Goal: Information Seeking & Learning: Learn about a topic

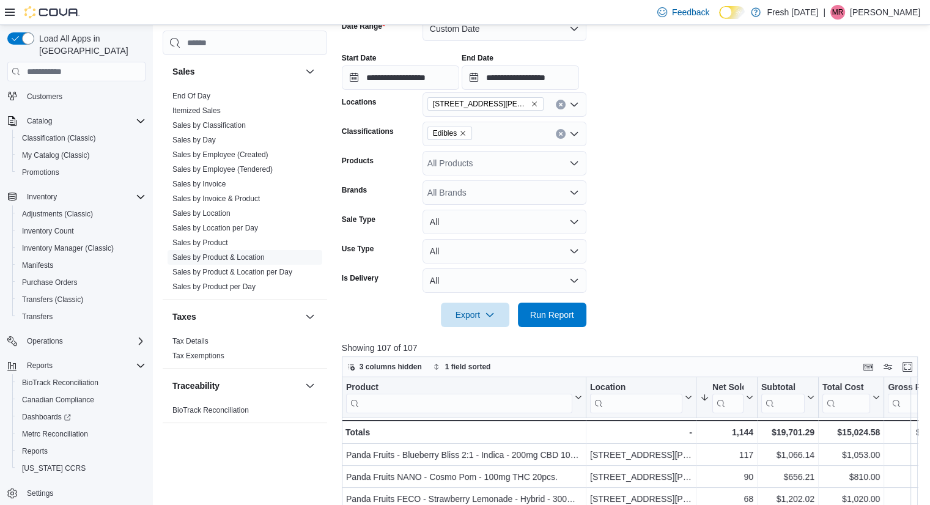
scroll to position [171, 0]
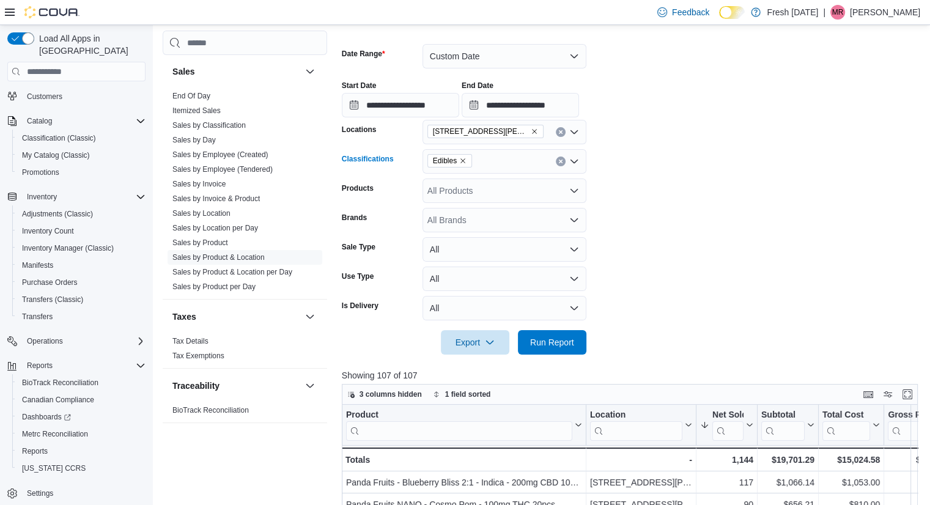
click at [462, 161] on icon "Remove Edibles from selection in this group" at bounding box center [463, 161] width 5 height 5
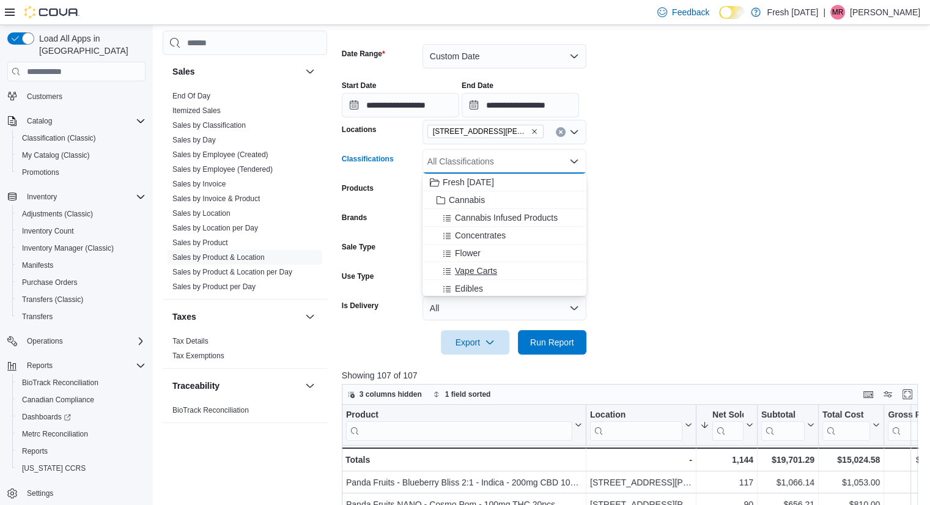
click at [494, 270] on span "Vape Carts" at bounding box center [476, 271] width 42 height 12
click at [549, 339] on span "Run Report" at bounding box center [552, 342] width 44 height 12
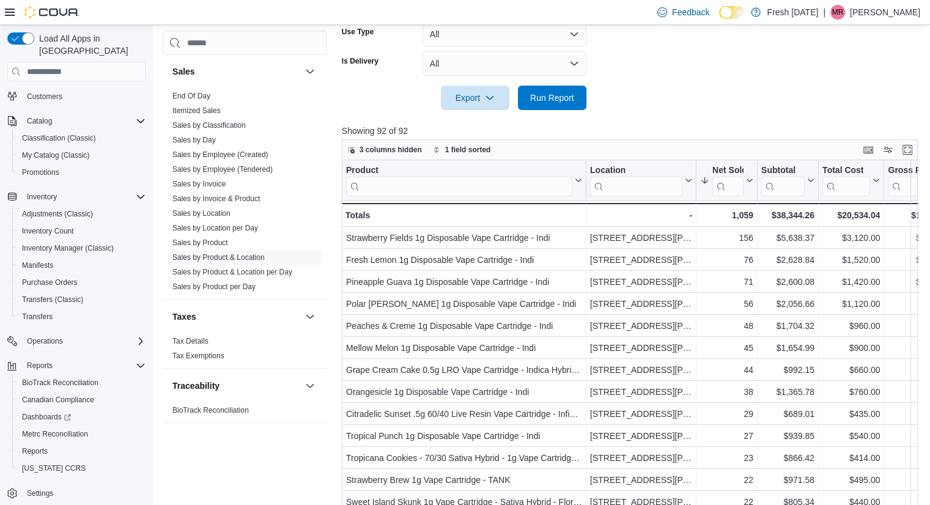
scroll to position [416, 0]
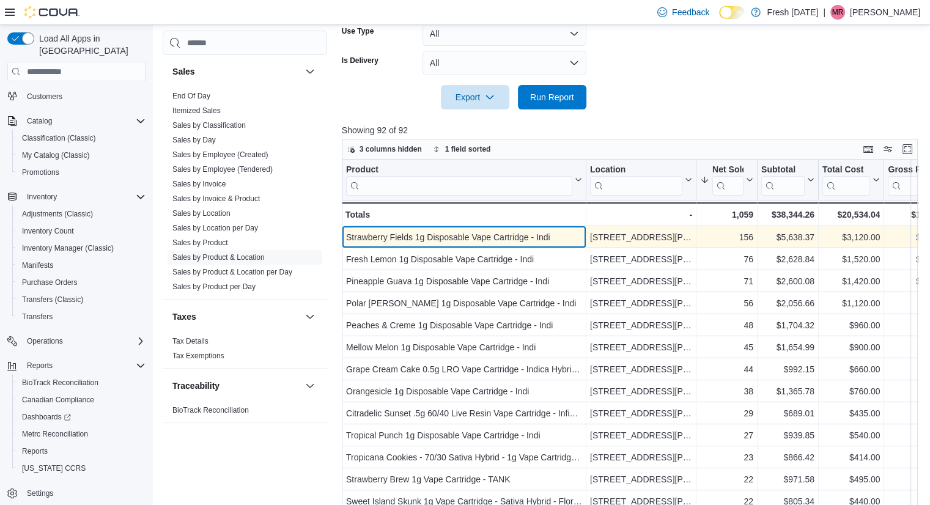
click at [532, 235] on div "Strawberry Fields 1g Disposable Vape Cartridge - Indi" at bounding box center [464, 237] width 236 height 15
copy div "Strawberry Fields 1g Disposable Vape Cartridge - Indi"
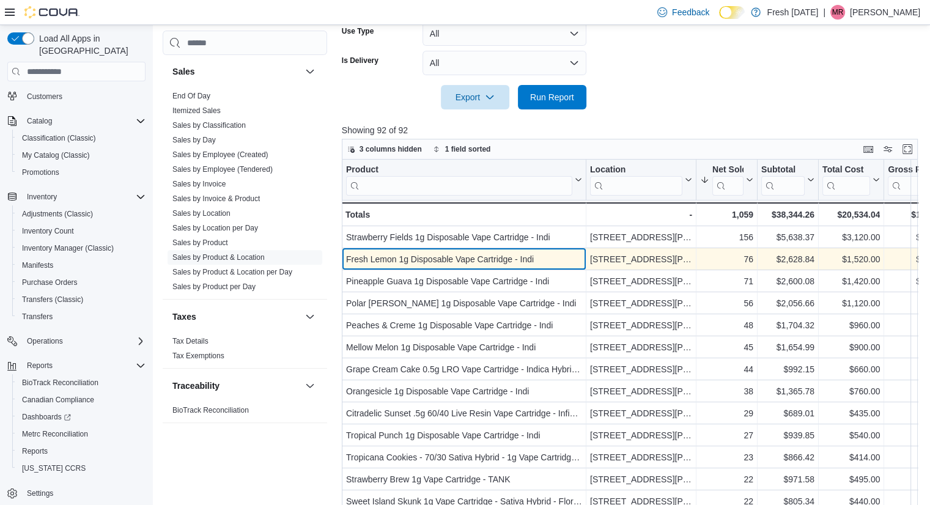
click at [450, 259] on div "Fresh Lemon 1g Disposable Vape Cartridge - Indi" at bounding box center [464, 259] width 236 height 15
copy div "Fresh Lemon 1g Disposable Vape Cartridge - Indi"
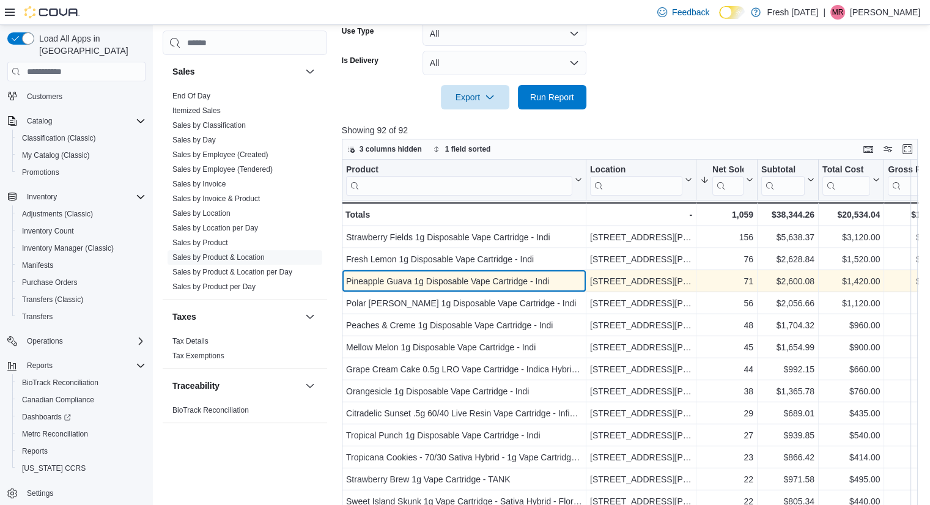
click at [505, 276] on div "Pineapple Guava 1g Disposable Vape Cartridge - Indi" at bounding box center [464, 281] width 236 height 15
copy div "Pineapple Guava 1g Disposable Vape Cartridge - Indi"
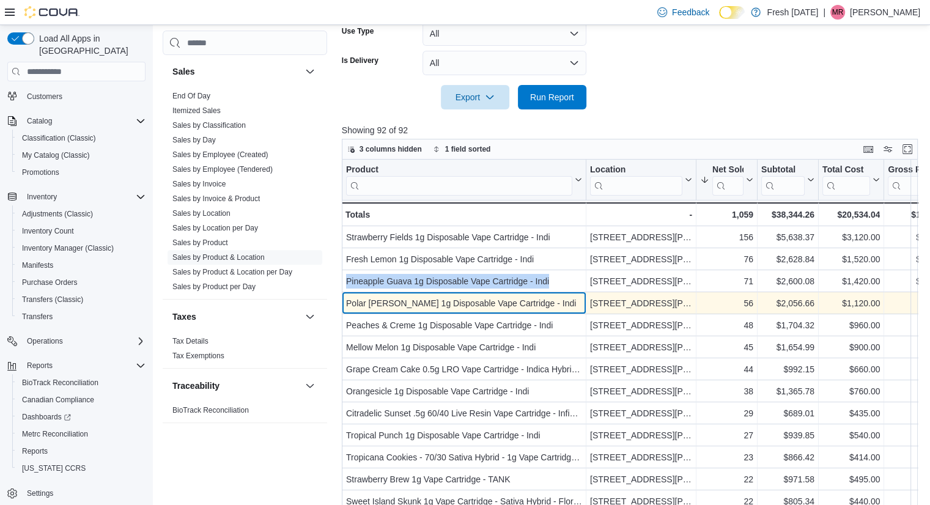
click at [465, 307] on div "Polar [PERSON_NAME] 1g Disposable Vape Cartridge - Indi" at bounding box center [464, 303] width 236 height 15
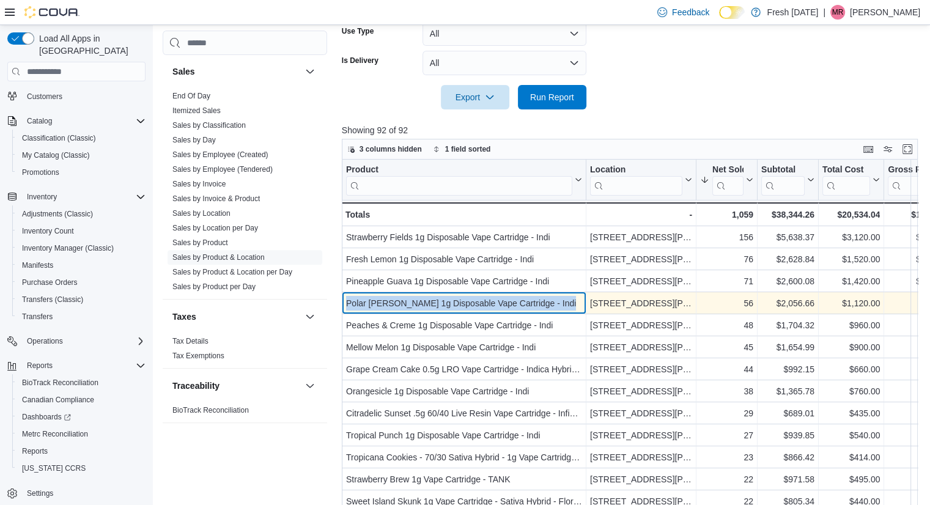
click at [465, 307] on div "Polar [PERSON_NAME] 1g Disposable Vape Cartridge - Indi" at bounding box center [464, 303] width 236 height 15
copy div "Polar [PERSON_NAME] 1g Disposable Vape Cartridge - Indi"
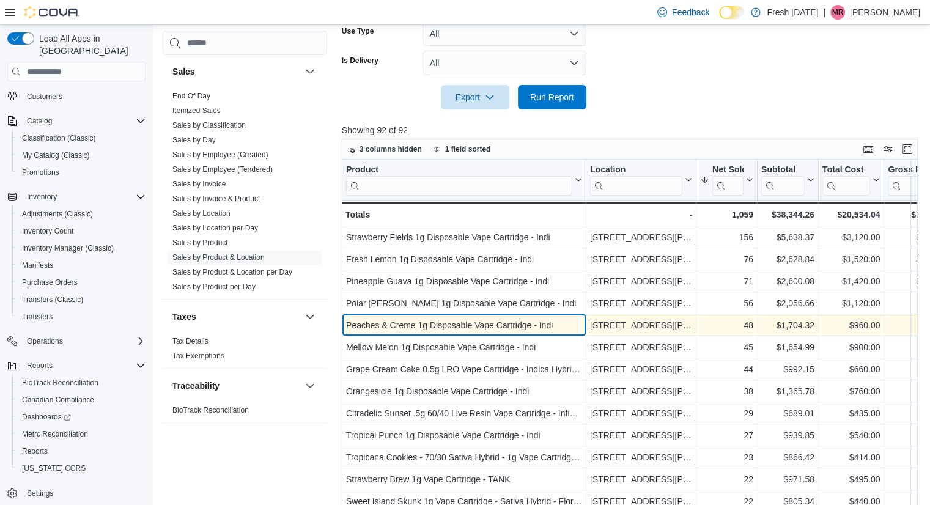
click at [483, 322] on div "Peaches & Creme 1g Disposable Vape Cartridge - Indi" at bounding box center [464, 325] width 236 height 15
copy div "Peaches & Creme 1g Disposable Vape Cartridge - Indi"
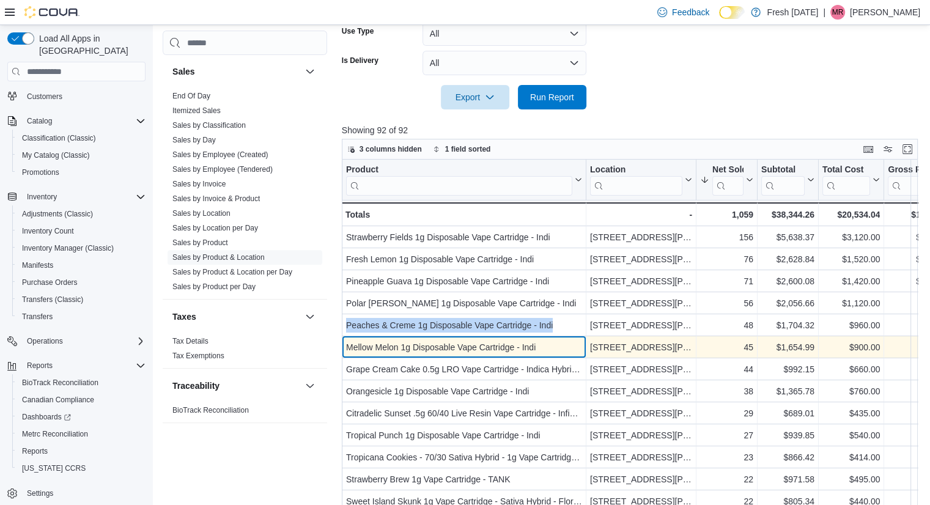
click at [497, 346] on div "Mellow Melon 1g Disposable Vape Cartridge - Indi" at bounding box center [464, 347] width 236 height 15
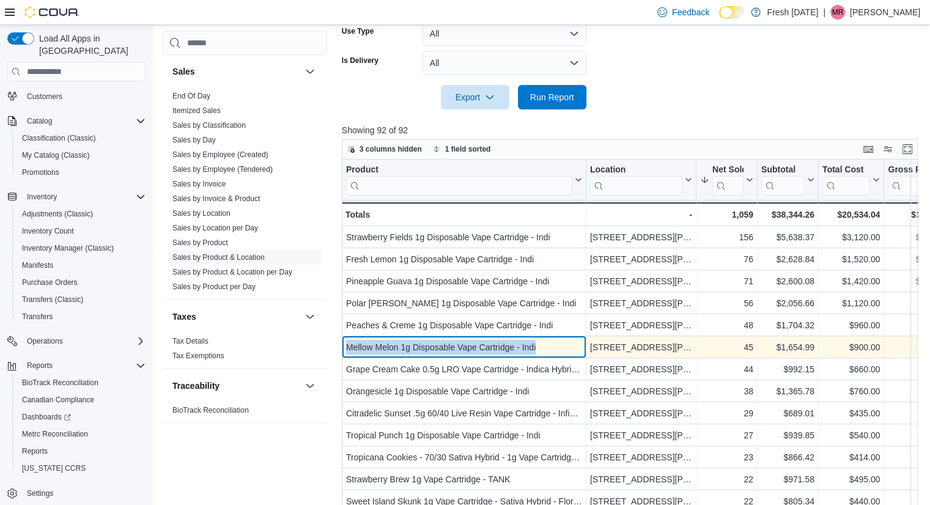
click at [497, 346] on div "Mellow Melon 1g Disposable Vape Cartridge - Indi" at bounding box center [464, 347] width 236 height 15
copy div "Mellow Melon 1g Disposable Vape Cartridge - Indi"
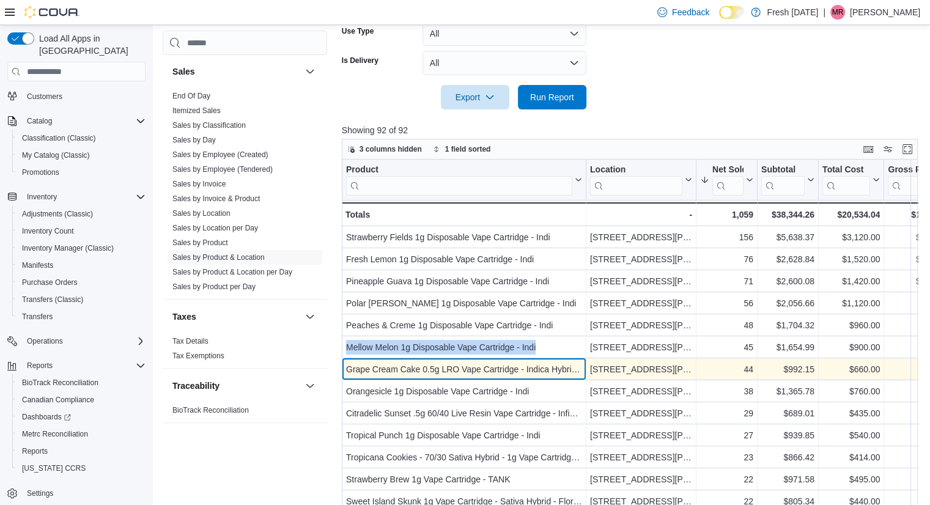
click at [423, 368] on div "Grape Cream Cake 0.5g LRO Vape Cartridge - Indica Hybrid - Infinity" at bounding box center [464, 369] width 236 height 15
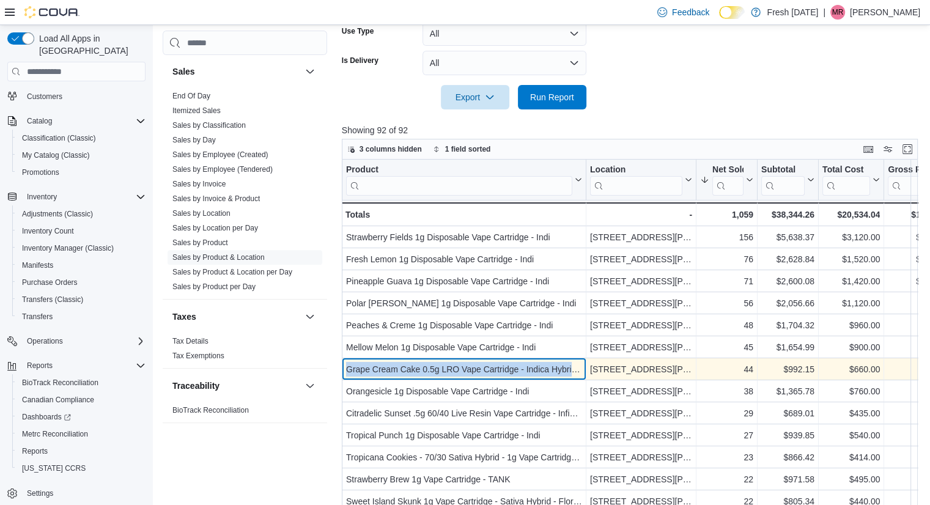
click at [423, 368] on div "Grape Cream Cake 0.5g LRO Vape Cartridge - Indica Hybrid - Infinity" at bounding box center [464, 369] width 236 height 15
copy div "Grape Cream Cake 0.5g LRO Vape Cartridge - Indica Hybrid - Infinity"
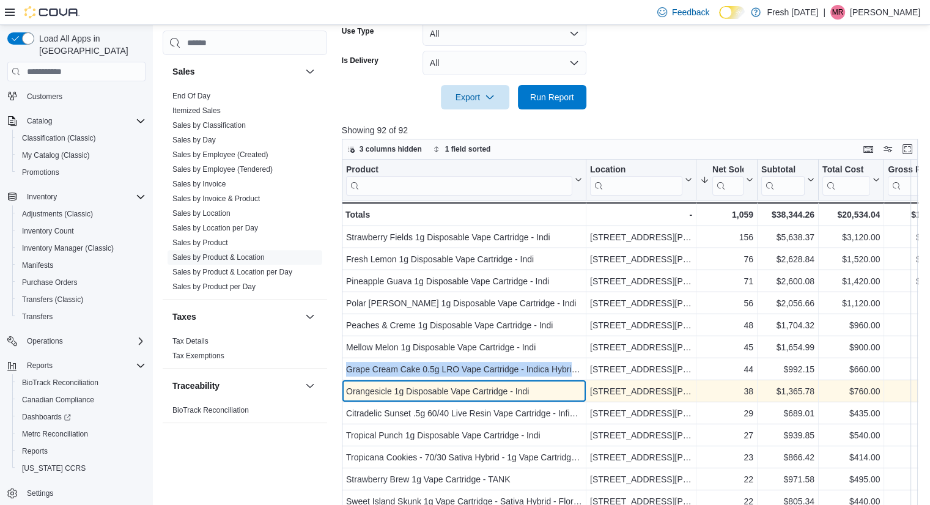
click at [458, 393] on div "Orangesicle 1g Disposable Vape Cartridge - Indi" at bounding box center [464, 391] width 236 height 15
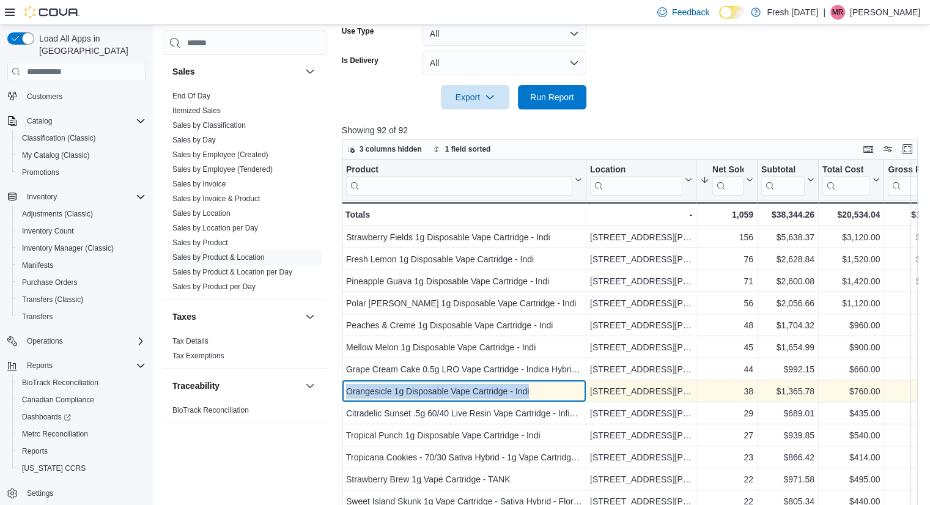
click at [458, 393] on div "Orangesicle 1g Disposable Vape Cartridge - Indi" at bounding box center [464, 391] width 236 height 15
copy div "Orangesicle 1g Disposable Vape Cartridge - Indi"
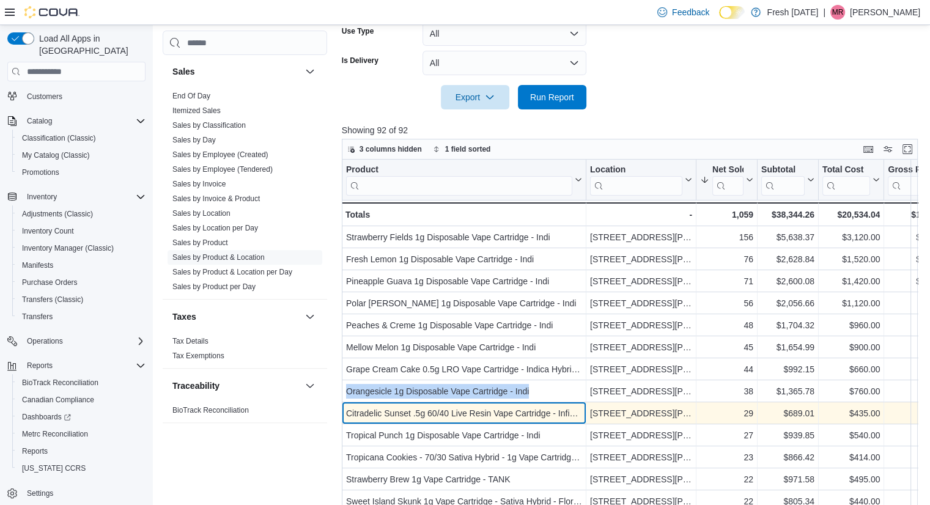
click at [459, 413] on div "Citradelic Sunset .5g 60/40 Live Resin Vape Cartridge - Infinity" at bounding box center [464, 413] width 236 height 15
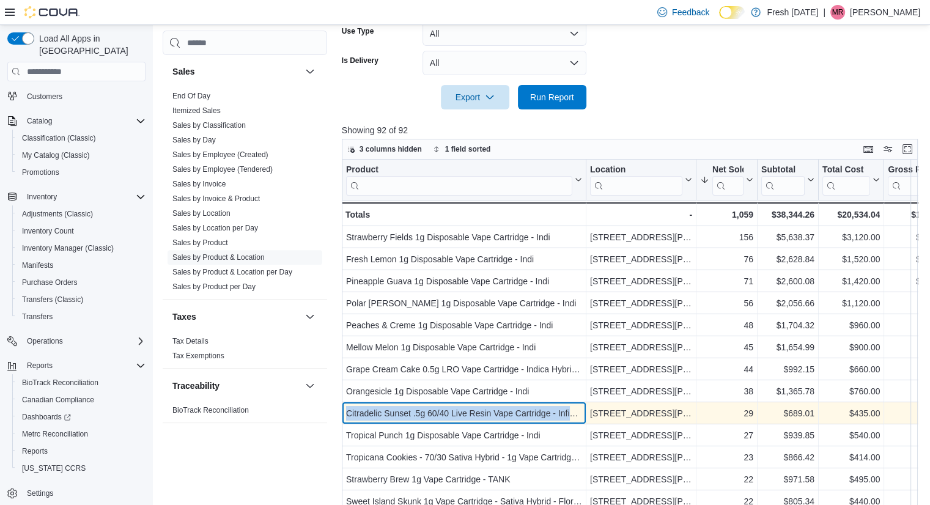
click at [459, 413] on div "Citradelic Sunset .5g 60/40 Live Resin Vape Cartridge - Infinity" at bounding box center [464, 413] width 236 height 15
copy div "Citradelic Sunset .5g 60/40 Live Resin Vape Cartridge - Infinity"
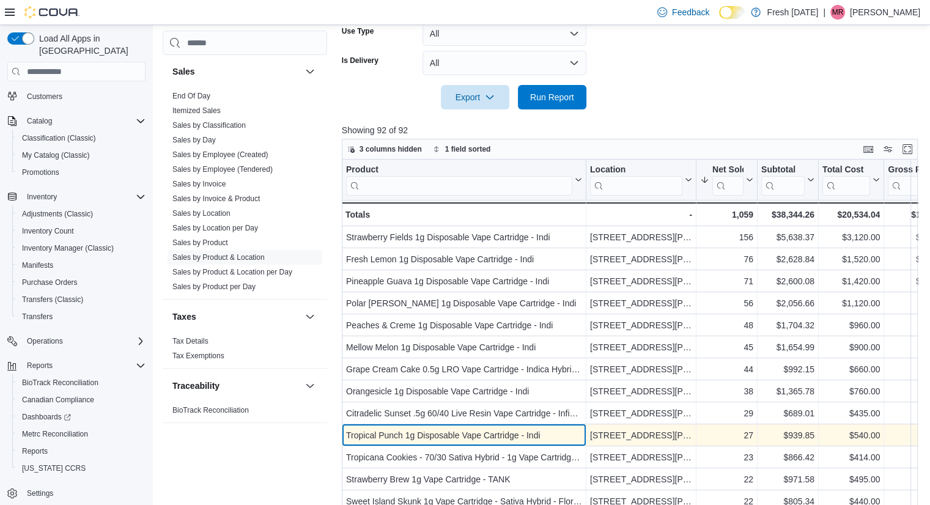
click at [439, 439] on div "Tropical Punch 1g Disposable Vape Cartridge - Indi" at bounding box center [464, 435] width 236 height 15
copy div "Tropical Punch 1g Disposable Vape Cartridge - Indi"
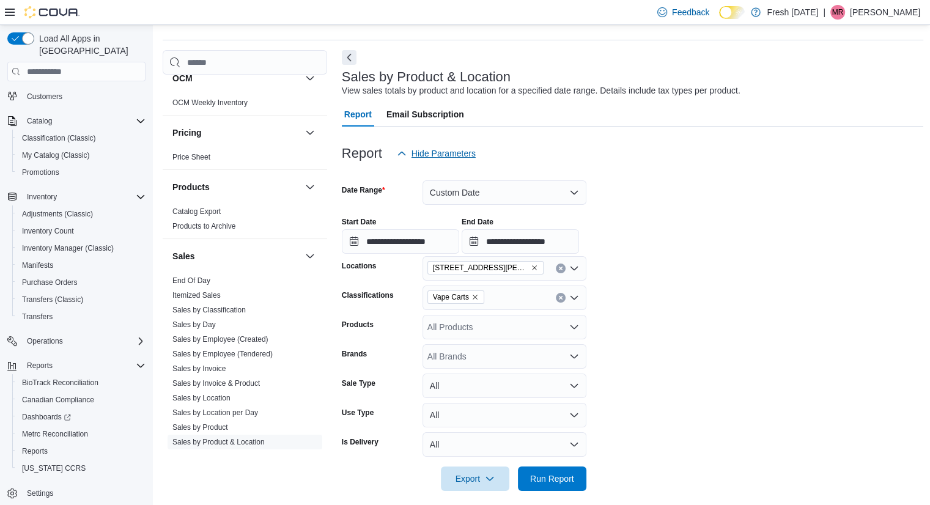
scroll to position [29, 0]
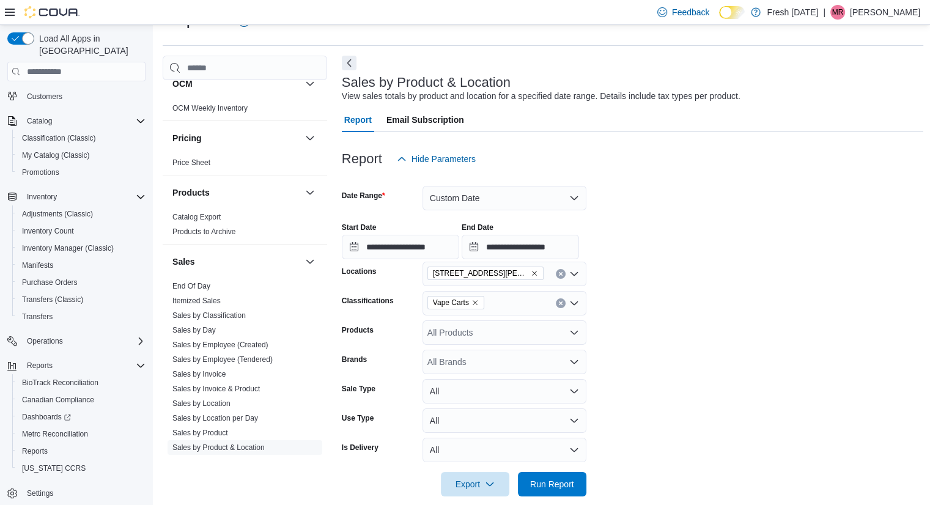
click at [475, 299] on icon "Remove Vape Carts from selection in this group" at bounding box center [475, 302] width 7 height 7
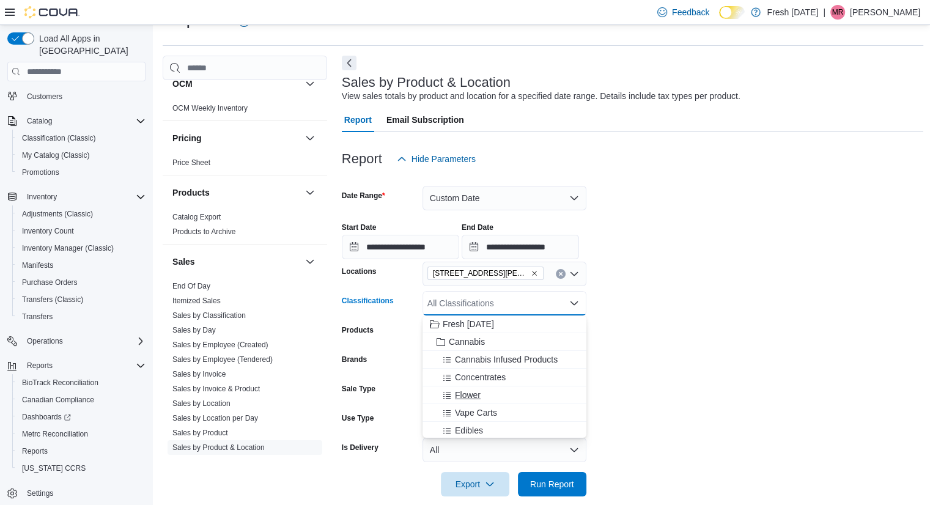
click at [514, 395] on div "Flower" at bounding box center [504, 395] width 149 height 12
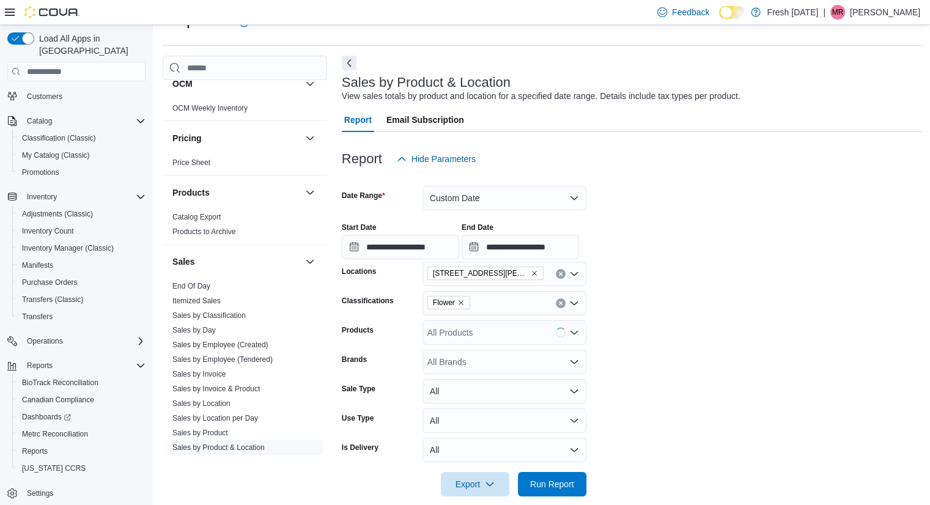
click at [672, 406] on form "**********" at bounding box center [633, 333] width 582 height 325
click at [553, 495] on span "Run Report" at bounding box center [552, 484] width 54 height 24
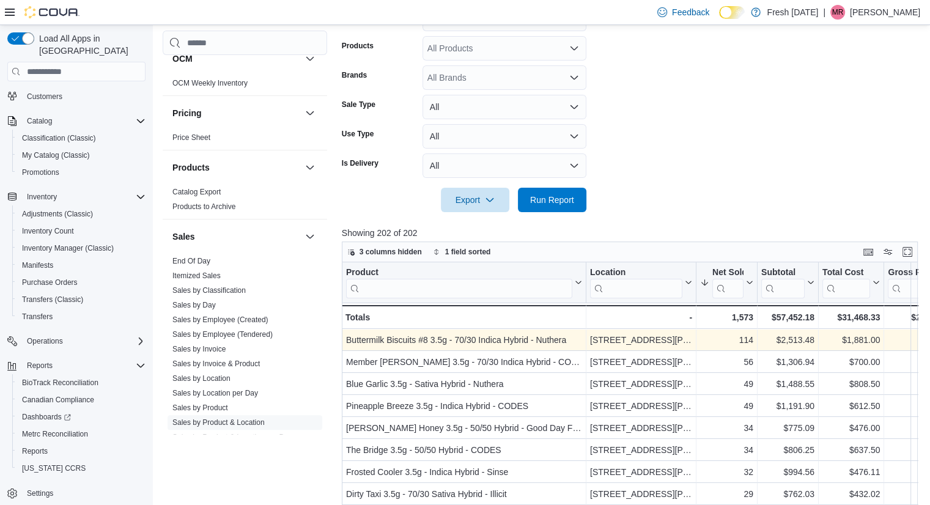
scroll to position [313, 0]
click at [484, 343] on div "Buttermilk Biscuits #8 3.5g - 70/30 Indica Hybrid - Nuthera" at bounding box center [464, 340] width 236 height 15
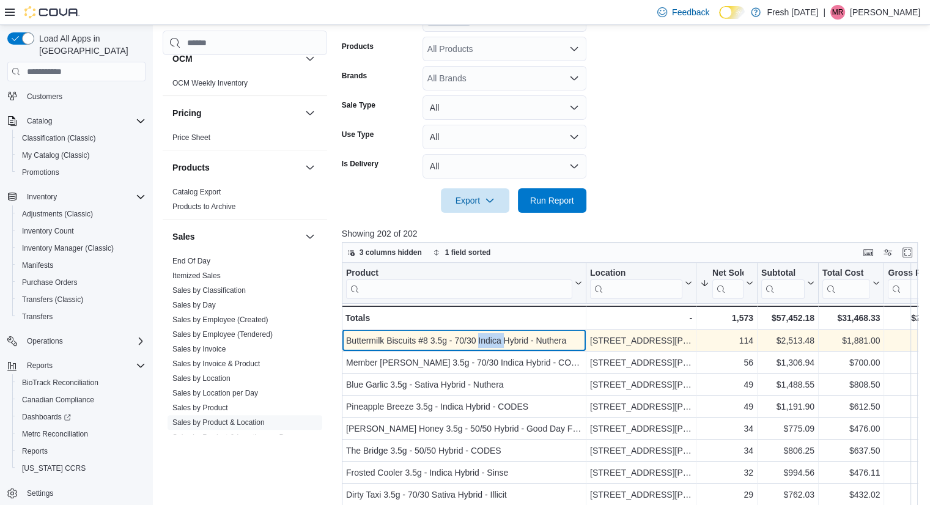
click at [484, 343] on div "Buttermilk Biscuits #8 3.5g - 70/30 Indica Hybrid - Nuthera" at bounding box center [464, 340] width 236 height 15
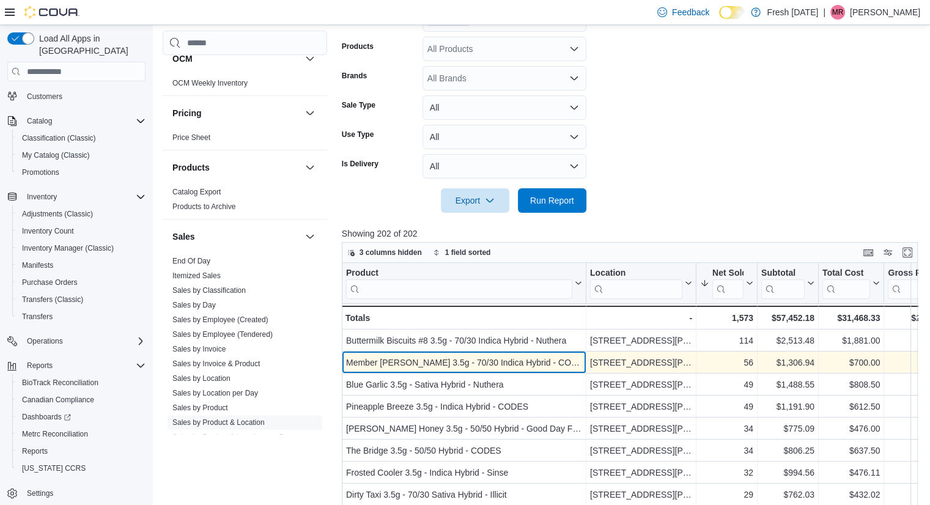
click at [406, 363] on div "Member [PERSON_NAME] 3.5g - 70/30 Indica Hybrid - CODES" at bounding box center [464, 362] width 236 height 15
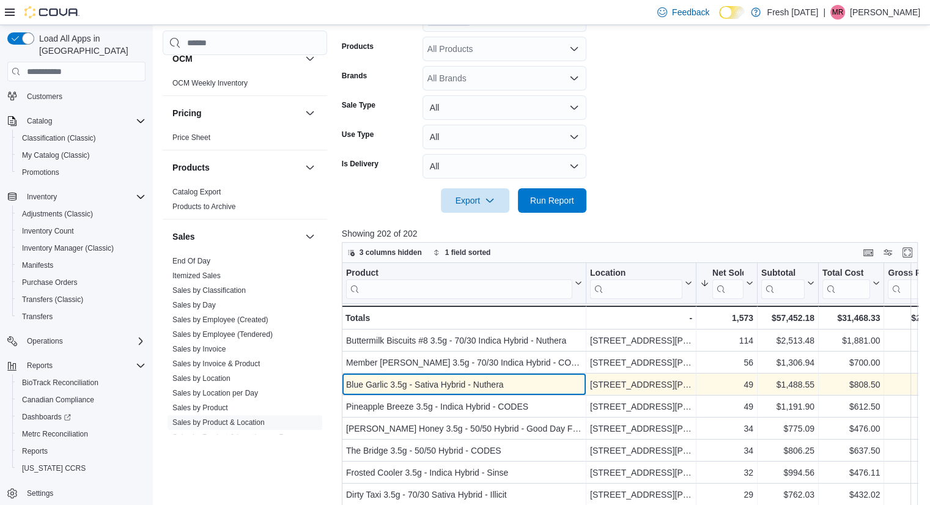
click at [440, 388] on div "Blue Garlic 3.5g - Sativa Hybrid - Nuthera" at bounding box center [464, 384] width 236 height 15
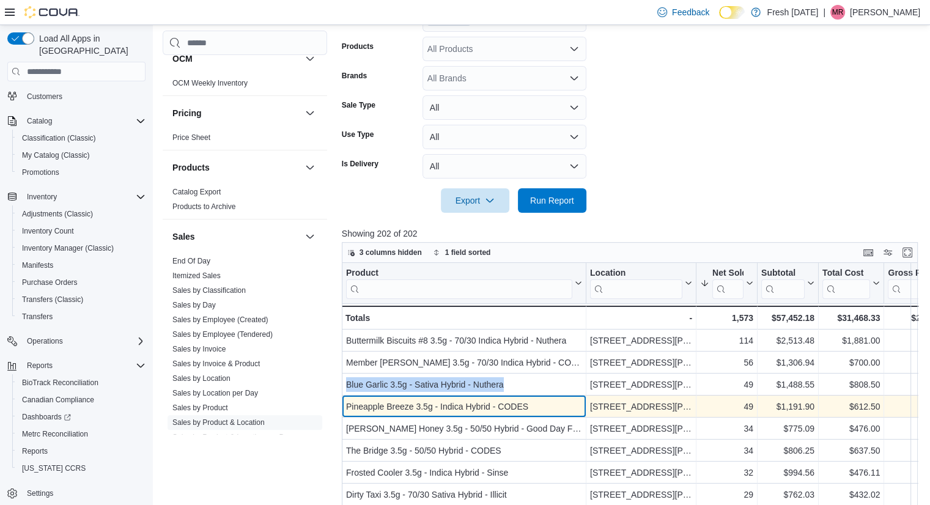
click at [445, 402] on div "Pineapple Breeze 3.5g - Indica Hybrid - CODES" at bounding box center [464, 406] width 236 height 15
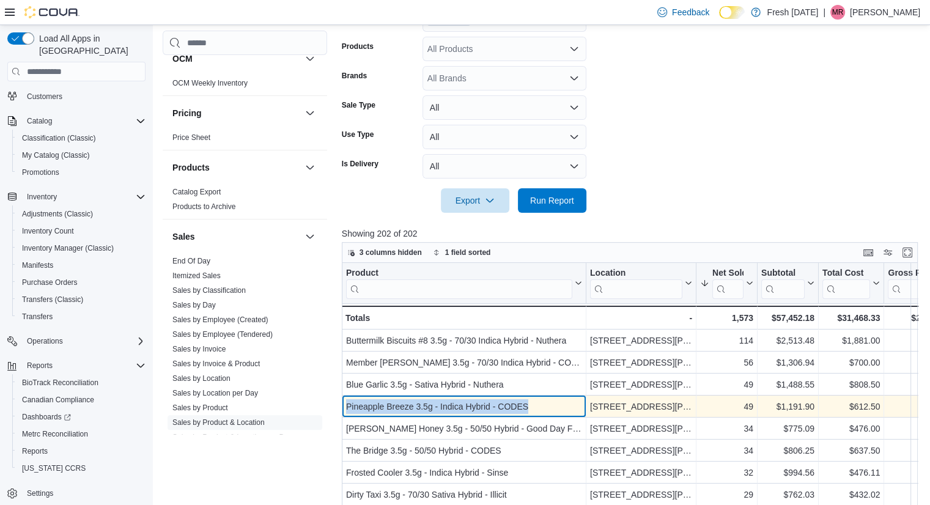
click at [445, 402] on div "Pineapple Breeze 3.5g - Indica Hybrid - CODES" at bounding box center [464, 406] width 236 height 15
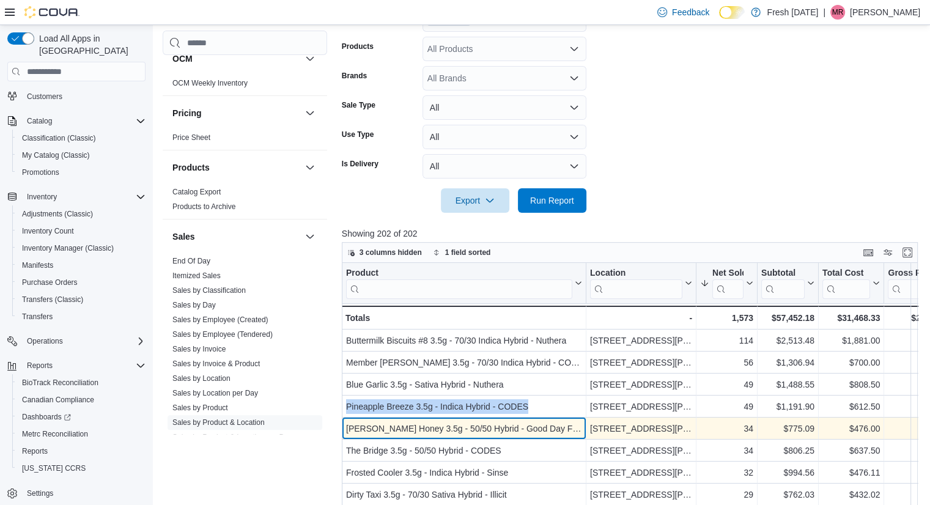
click at [435, 428] on div "[PERSON_NAME] Honey 3.5g - 50/50 Hybrid - Good Day Farm" at bounding box center [464, 428] width 236 height 15
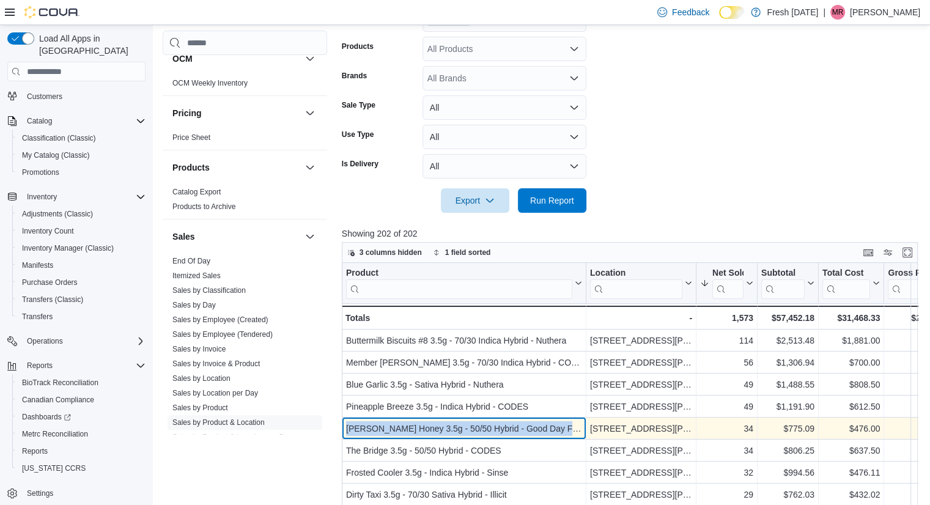
click at [435, 428] on div "[PERSON_NAME] Honey 3.5g - 50/50 Hybrid - Good Day Farm" at bounding box center [464, 428] width 236 height 15
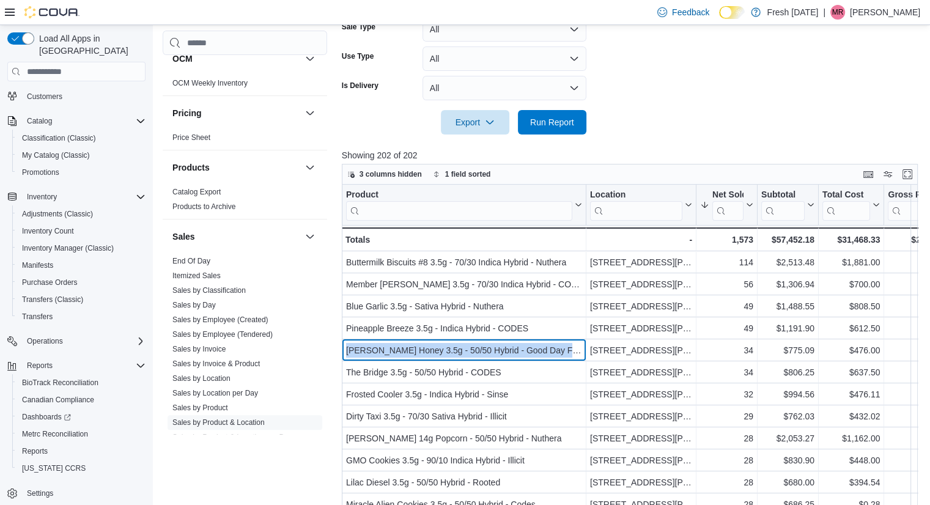
scroll to position [391, 0]
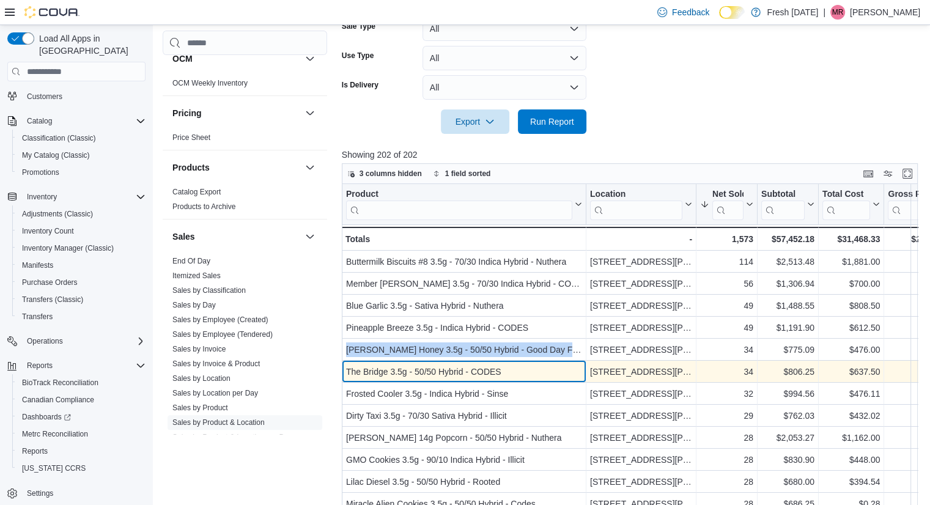
click at [441, 368] on div "The Bridge 3.5g - 50/50 Hybrid - CODES" at bounding box center [464, 372] width 236 height 15
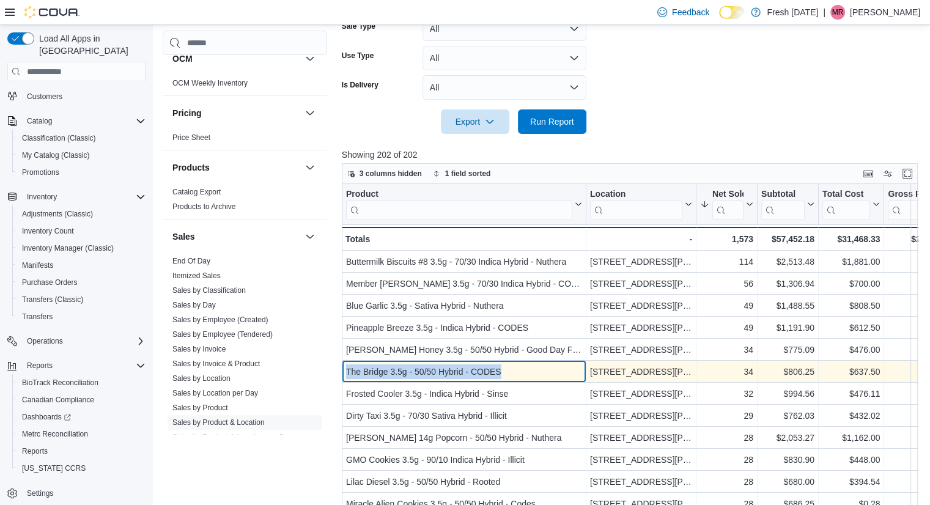
click at [441, 368] on div "The Bridge 3.5g - 50/50 Hybrid - CODES" at bounding box center [464, 372] width 236 height 15
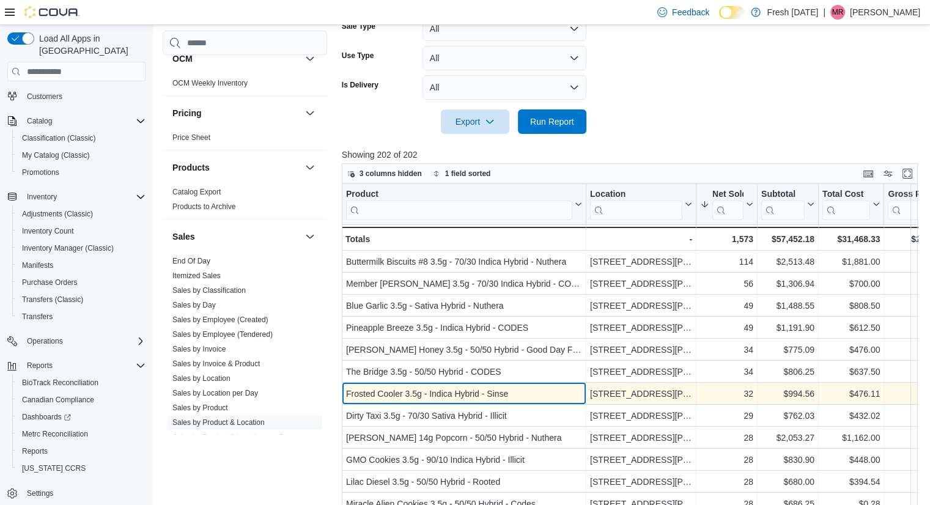
click at [448, 398] on div "Frosted Cooler 3.5g - Indica Hybrid - Sinse" at bounding box center [464, 394] width 236 height 15
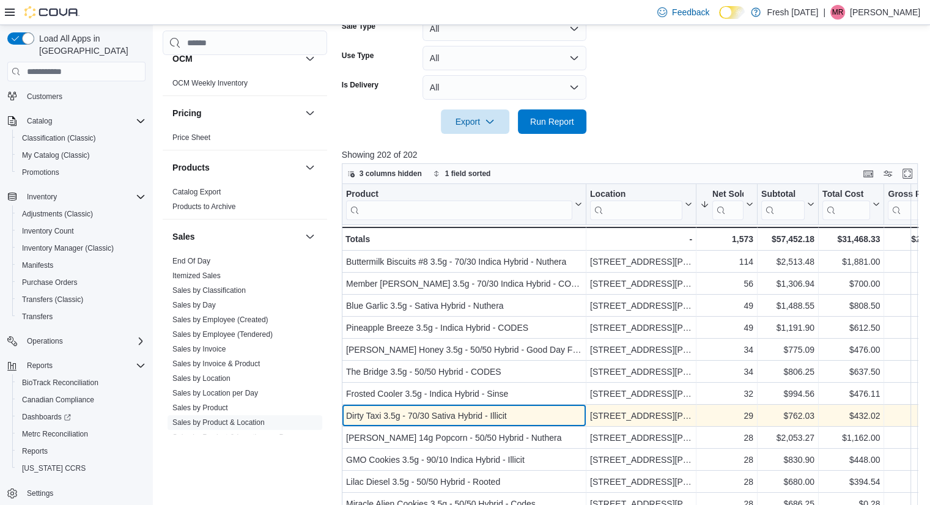
click at [448, 409] on div "Dirty Taxi 3.5g - 70/30 Sativa Hybrid - Illicit" at bounding box center [464, 416] width 236 height 15
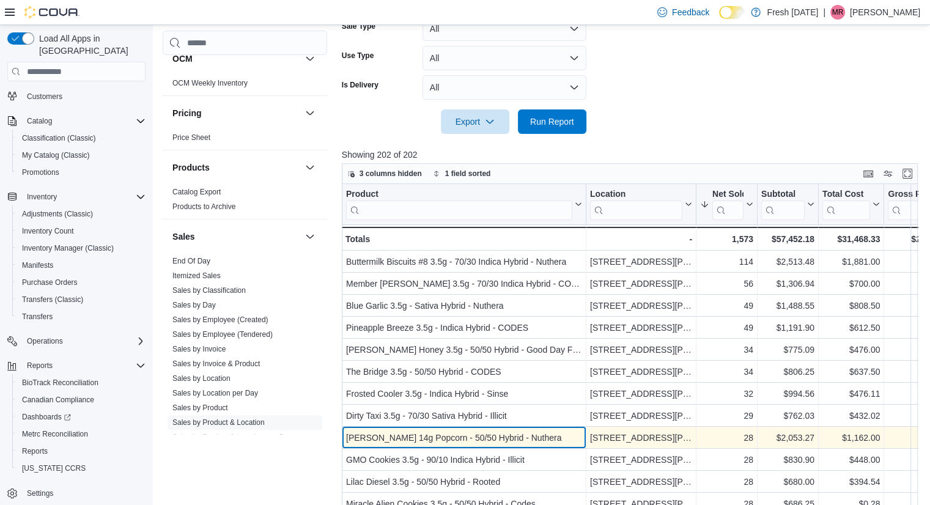
click at [504, 442] on div "[PERSON_NAME] 14g Popcorn - 50/50 Hybrid - Nuthera" at bounding box center [464, 438] width 236 height 15
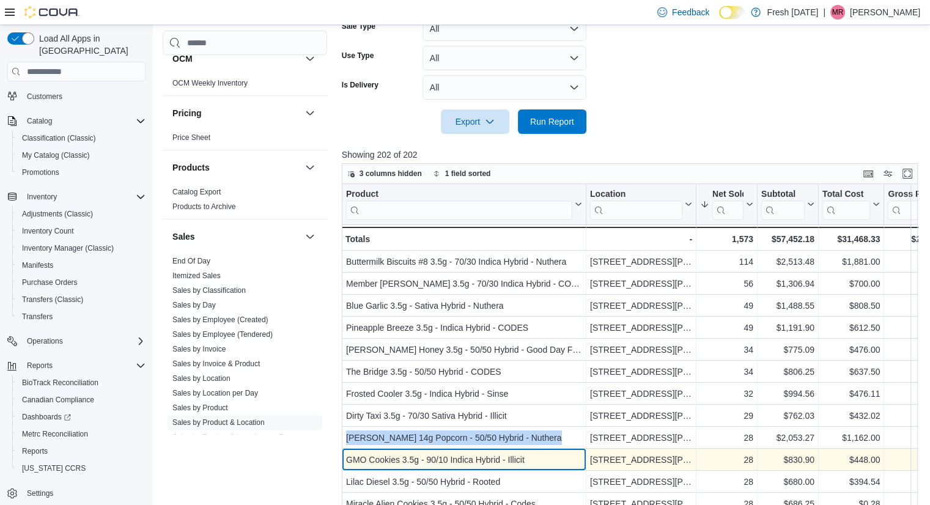
click at [417, 457] on div "GMO Cookies 3.5g - 90/10 Indica Hybrid - Illicit" at bounding box center [464, 460] width 236 height 15
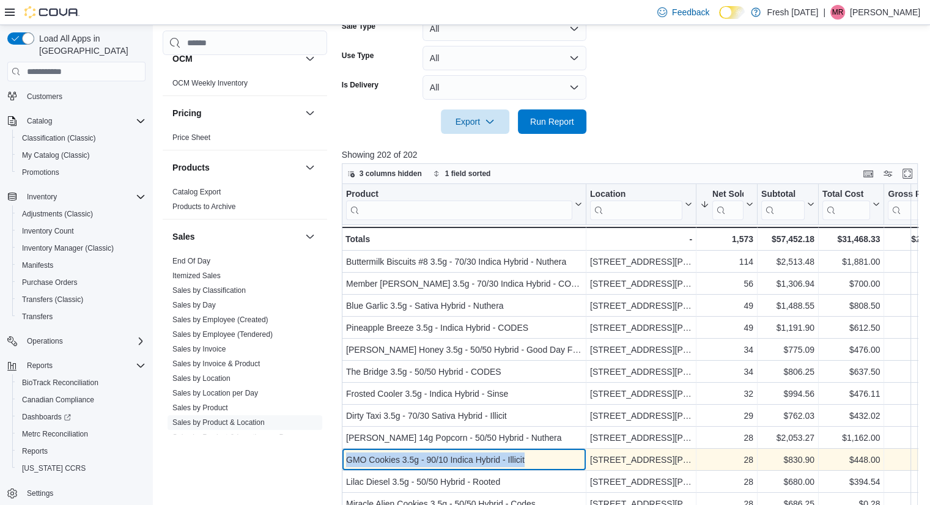
click at [417, 457] on div "GMO Cookies 3.5g - 90/10 Indica Hybrid - Illicit" at bounding box center [464, 460] width 236 height 15
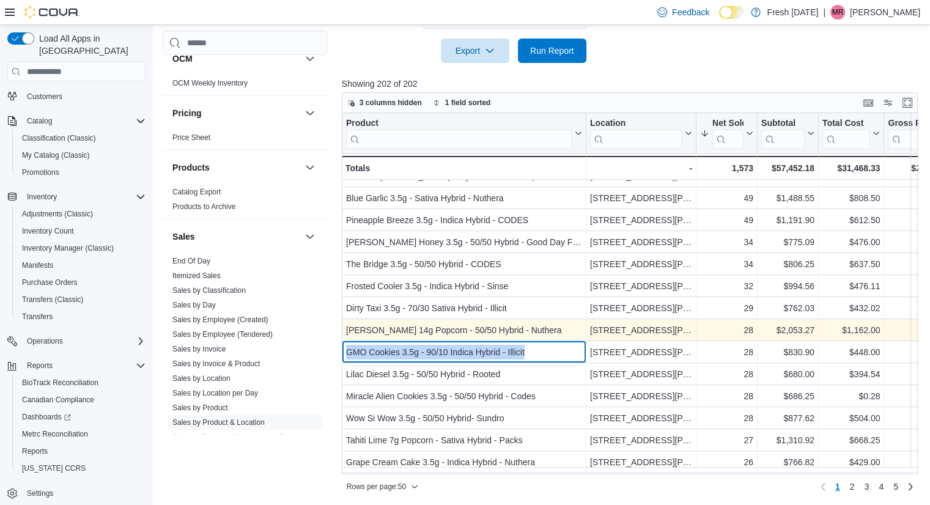
scroll to position [0, 0]
